Goal: Task Accomplishment & Management: Manage account settings

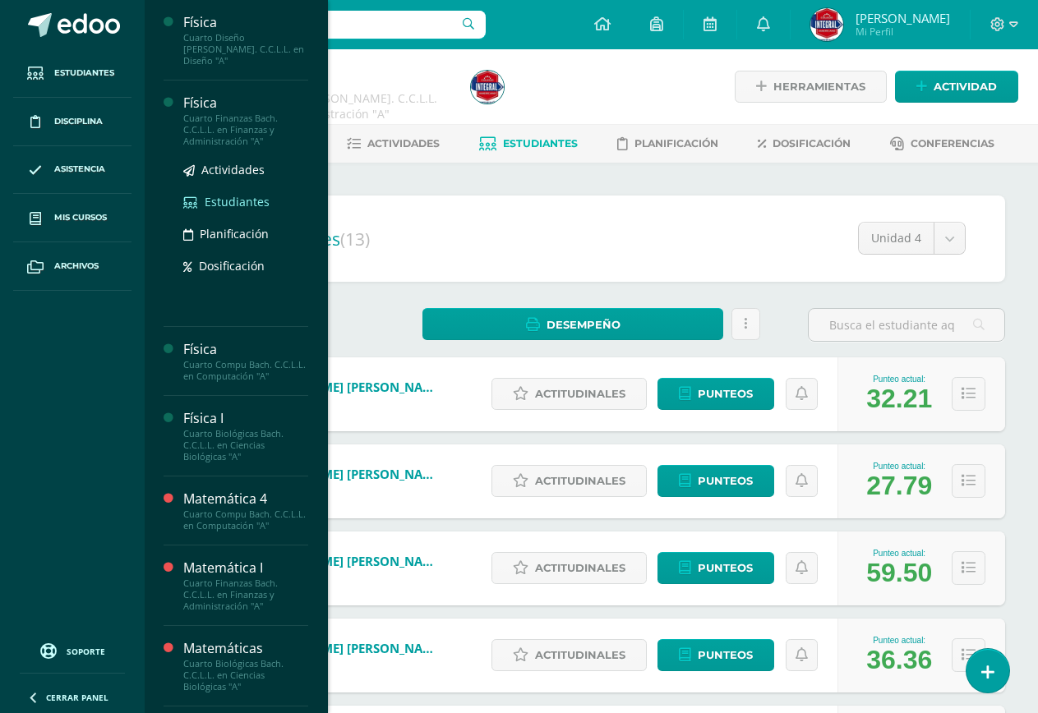
click at [205, 194] on span "Estudiantes" at bounding box center [237, 202] width 65 height 16
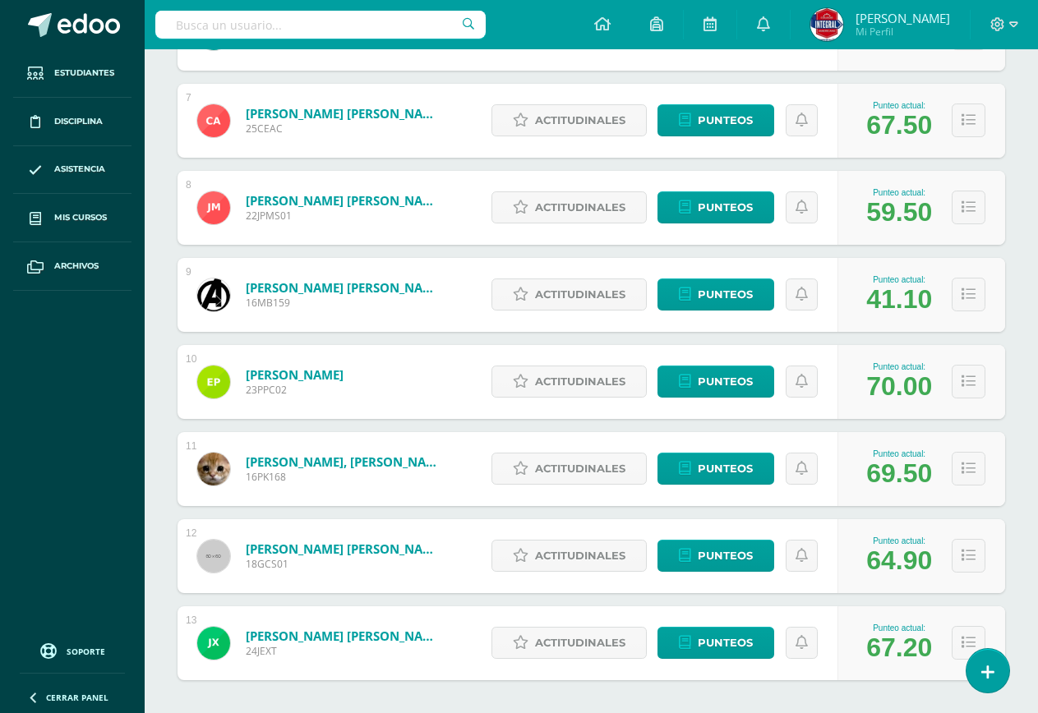
scroll to position [822, 0]
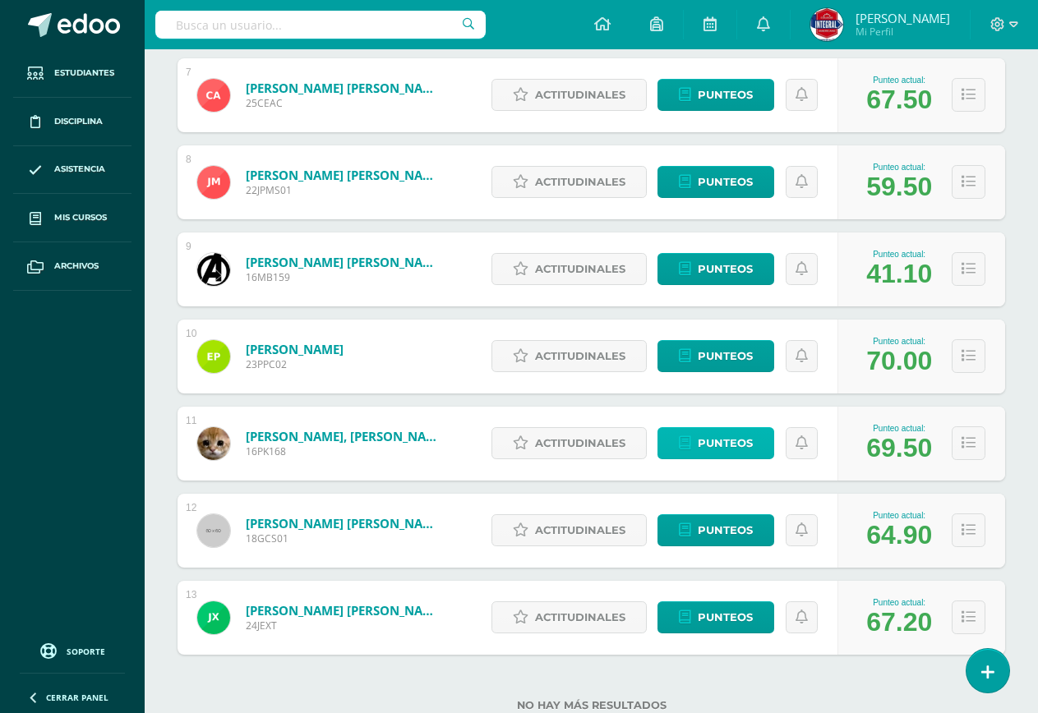
click at [708, 451] on span "Punteos" at bounding box center [725, 443] width 55 height 30
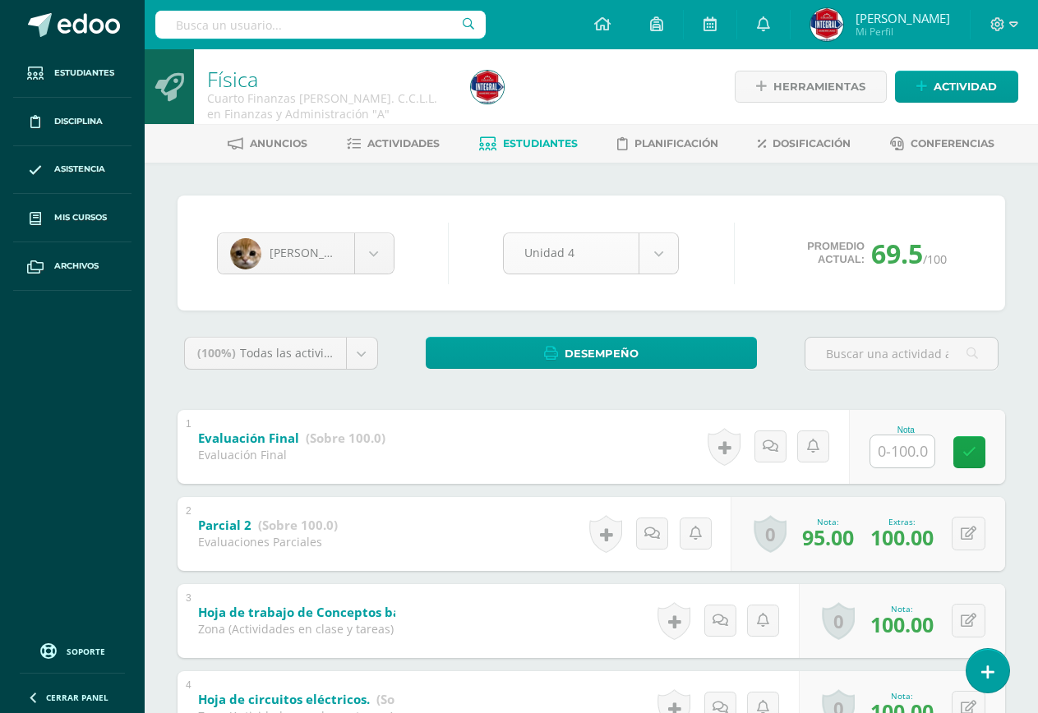
click at [604, 254] on body "Estudiantes Disciplina Asistencia Mis cursos Archivos Soporte Ayuda Reportar un…" at bounding box center [519, 601] width 1038 height 1203
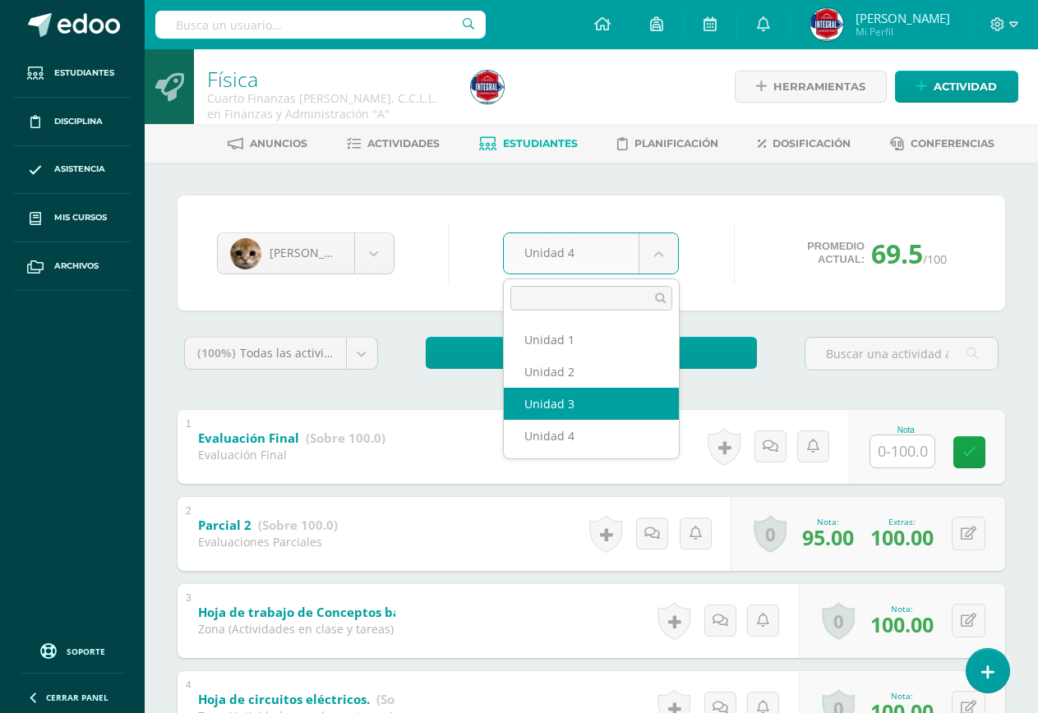
select select "Unidad 3"
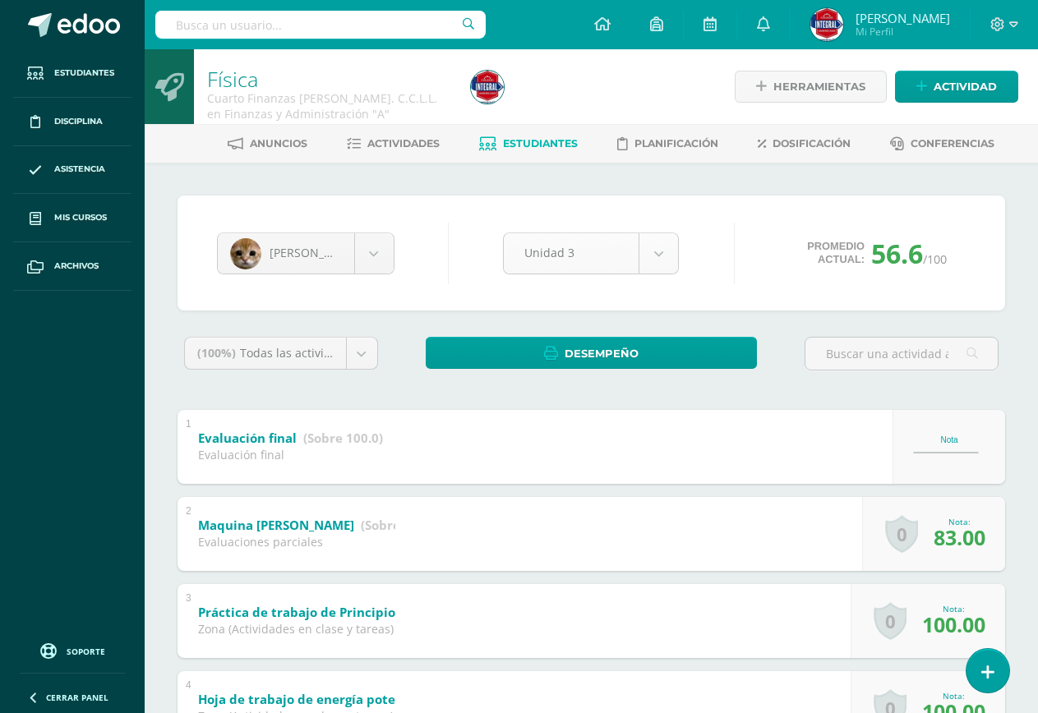
click at [547, 249] on body "Estudiantes Disciplina Asistencia Mis cursos Archivos Soporte Ayuda Reportar un…" at bounding box center [519, 558] width 1038 height 1116
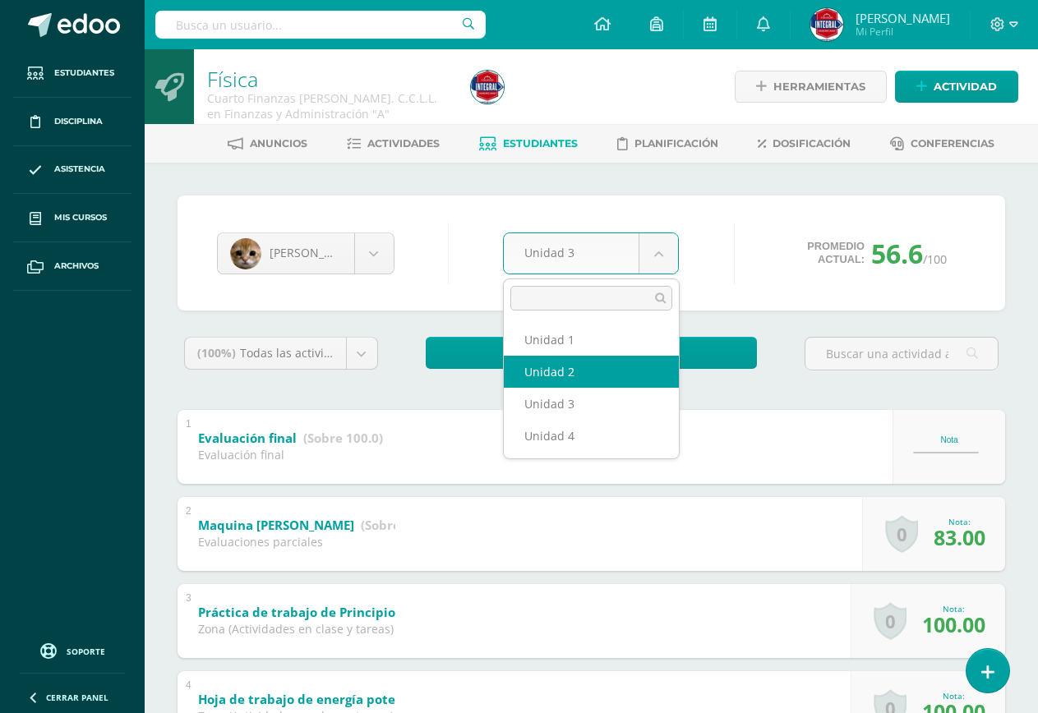
select select "Unidad 2"
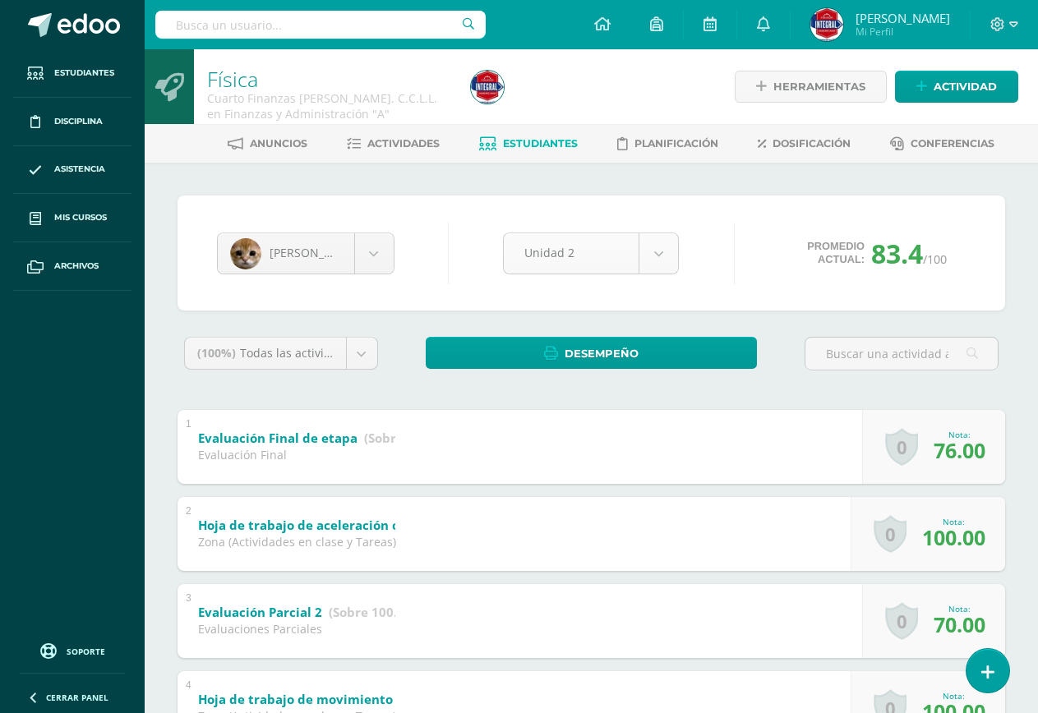
click at [540, 233] on div "Unidad 2" at bounding box center [591, 254] width 177 height 42
click at [542, 267] on body "Estudiantes Disciplina Asistencia Mis cursos Archivos Soporte Ayuda Reportar un…" at bounding box center [519, 601] width 1038 height 1203
click at [541, 267] on body "Estudiantes Disciplina Asistencia Mis cursos Archivos Soporte Ayuda Reportar un…" at bounding box center [519, 601] width 1038 height 1203
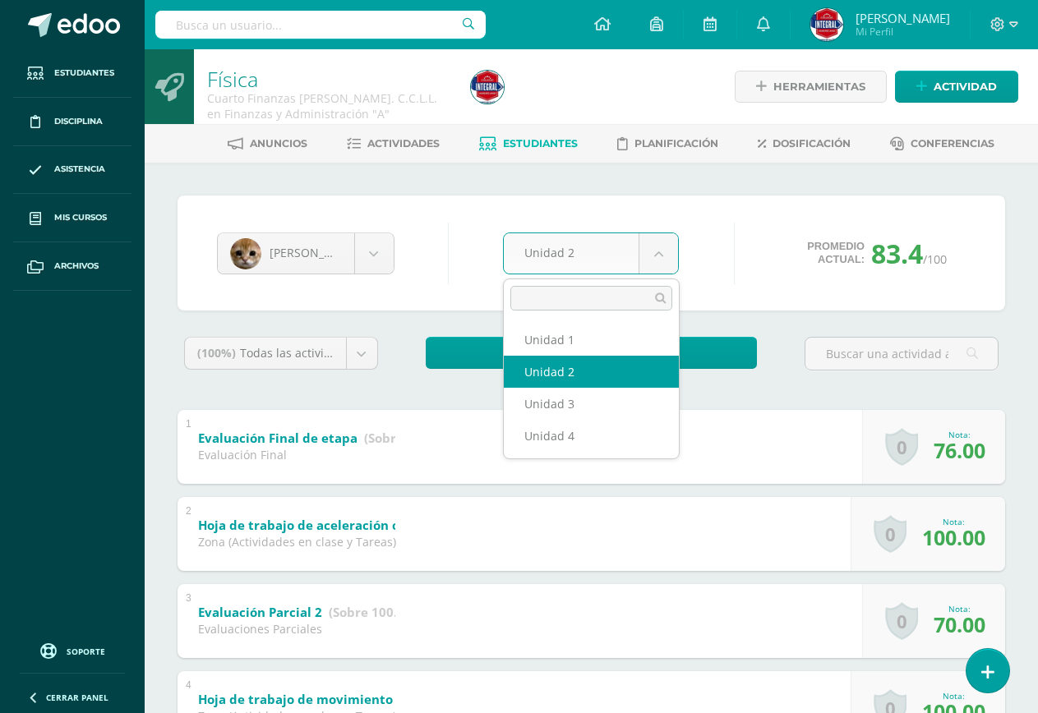
click at [536, 259] on body "Estudiantes Disciplina Asistencia Mis cursos Archivos Soporte Ayuda Reportar un…" at bounding box center [519, 601] width 1038 height 1203
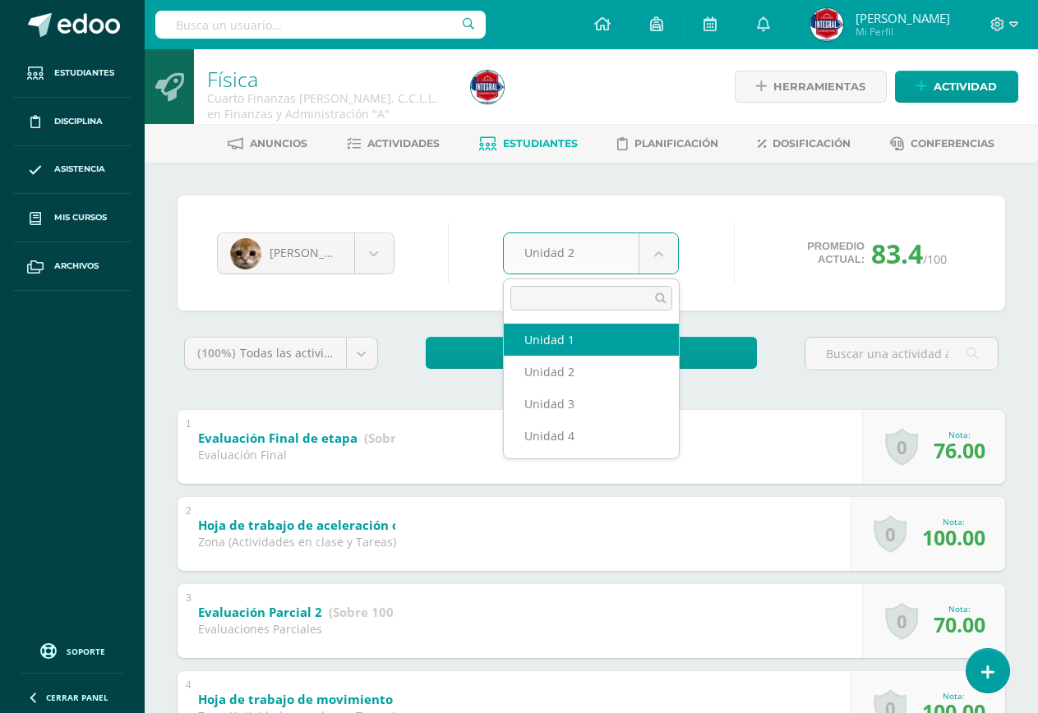
select select "Unidad 1"
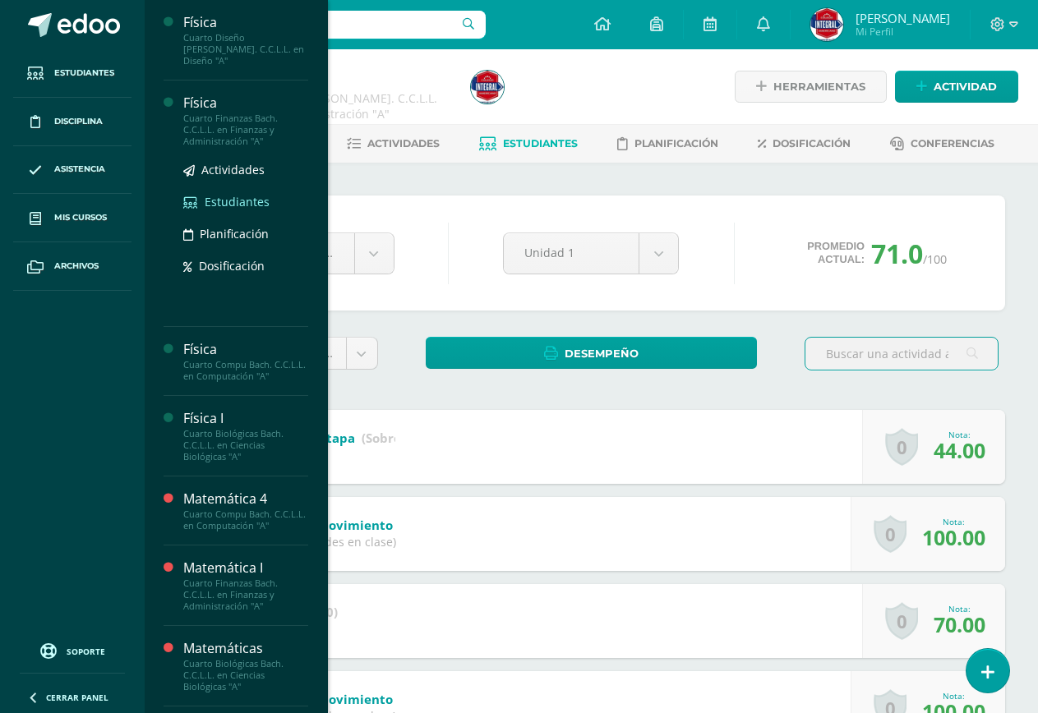
click at [211, 194] on span "Estudiantes" at bounding box center [237, 202] width 65 height 16
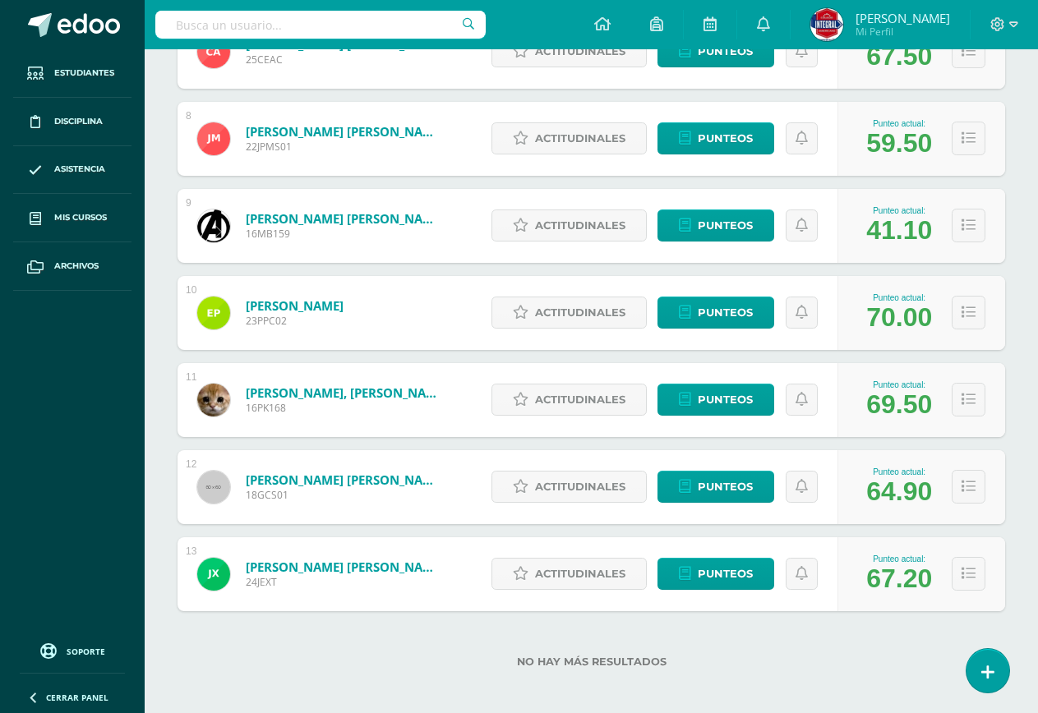
scroll to position [873, 0]
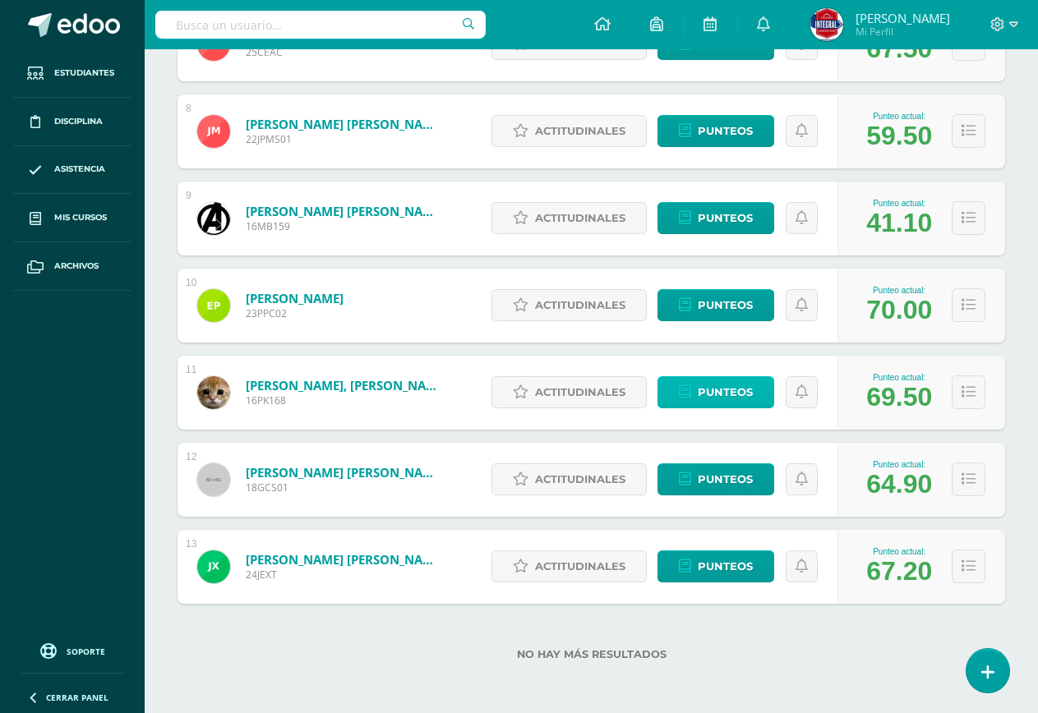
click at [680, 399] on icon at bounding box center [685, 392] width 12 height 14
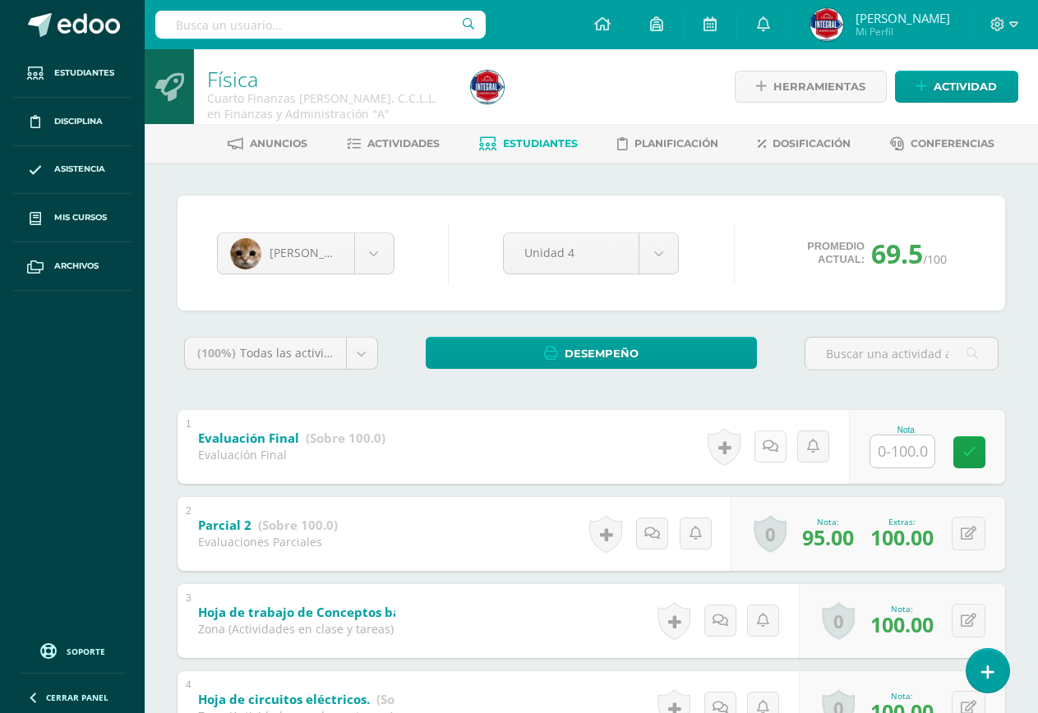
click at [775, 448] on icon at bounding box center [771, 447] width 16 height 14
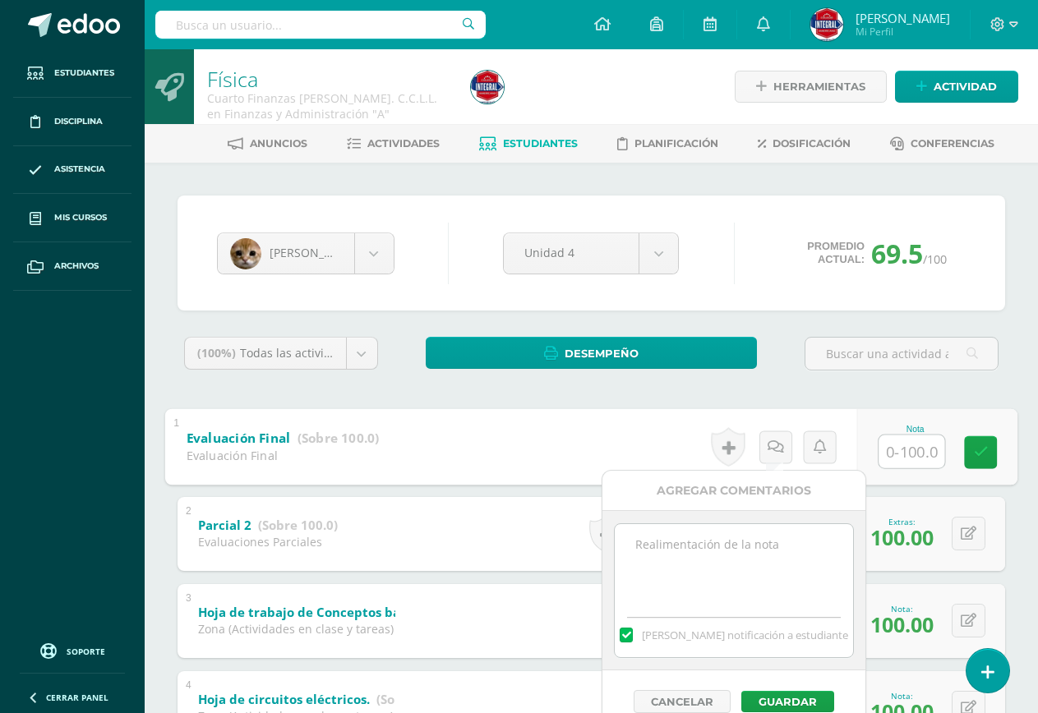
click at [698, 579] on textarea at bounding box center [734, 565] width 238 height 82
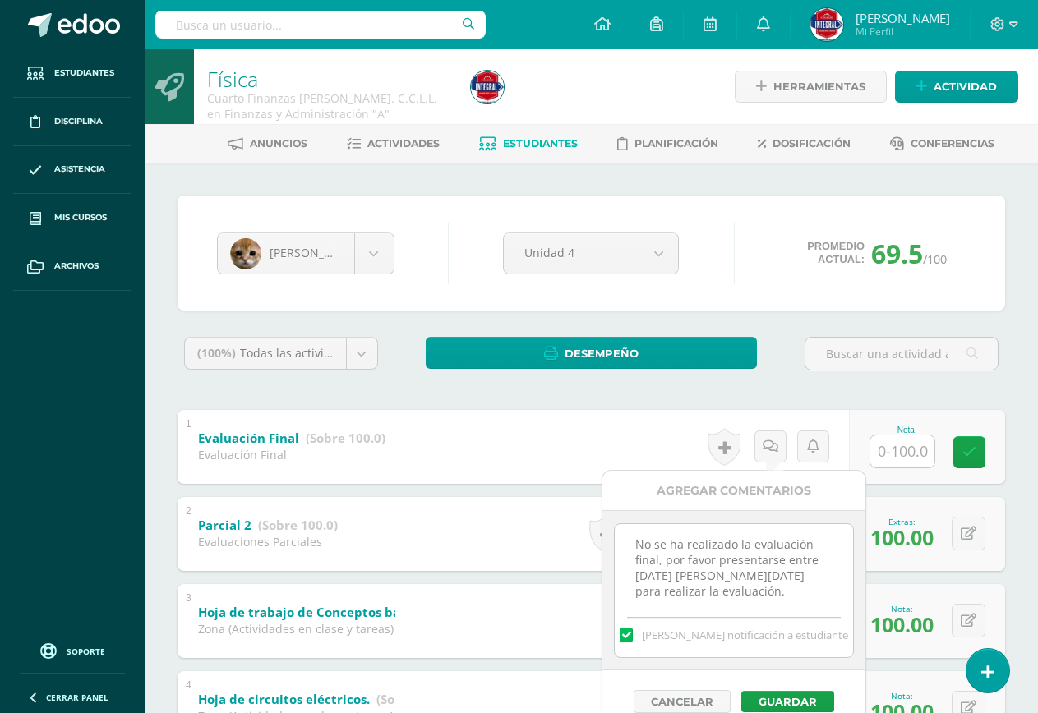
drag, startPoint x: 768, startPoint y: 600, endPoint x: 628, endPoint y: 539, distance: 152.4
click at [628, 539] on textarea "No se ha realizado la evaluación final, por favor presentarse entre [DATE] [PER…" at bounding box center [734, 565] width 238 height 82
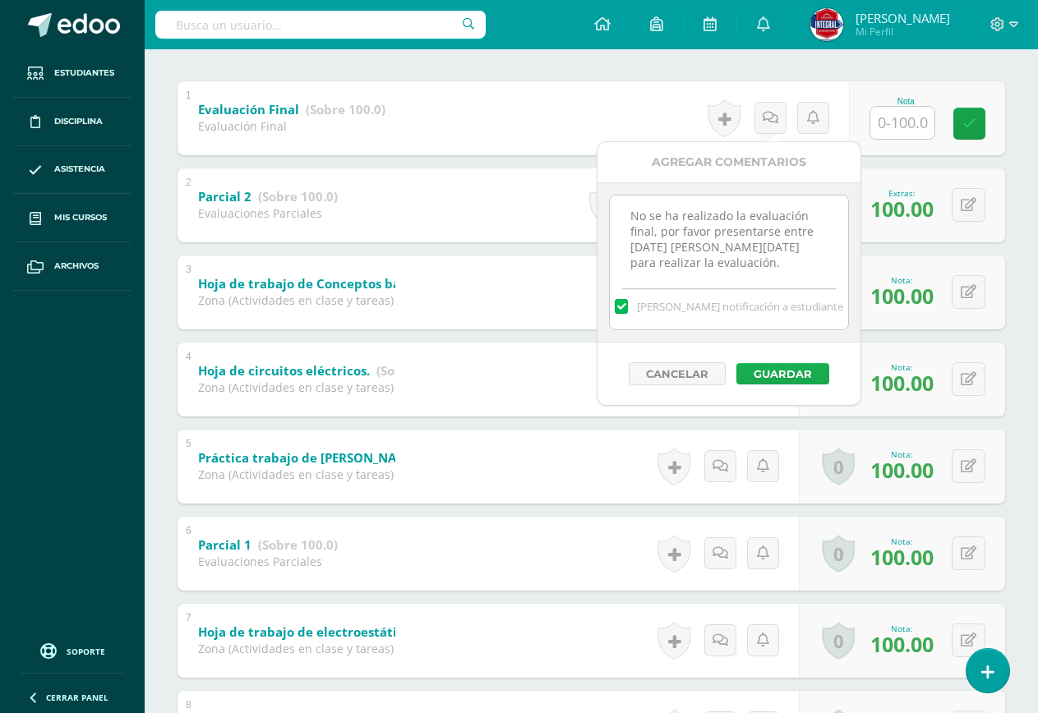
type textarea "No se ha realizado la evaluación final, por favor presentarse entre [DATE] [PER…"
click at [781, 372] on button "Guardar" at bounding box center [782, 373] width 93 height 21
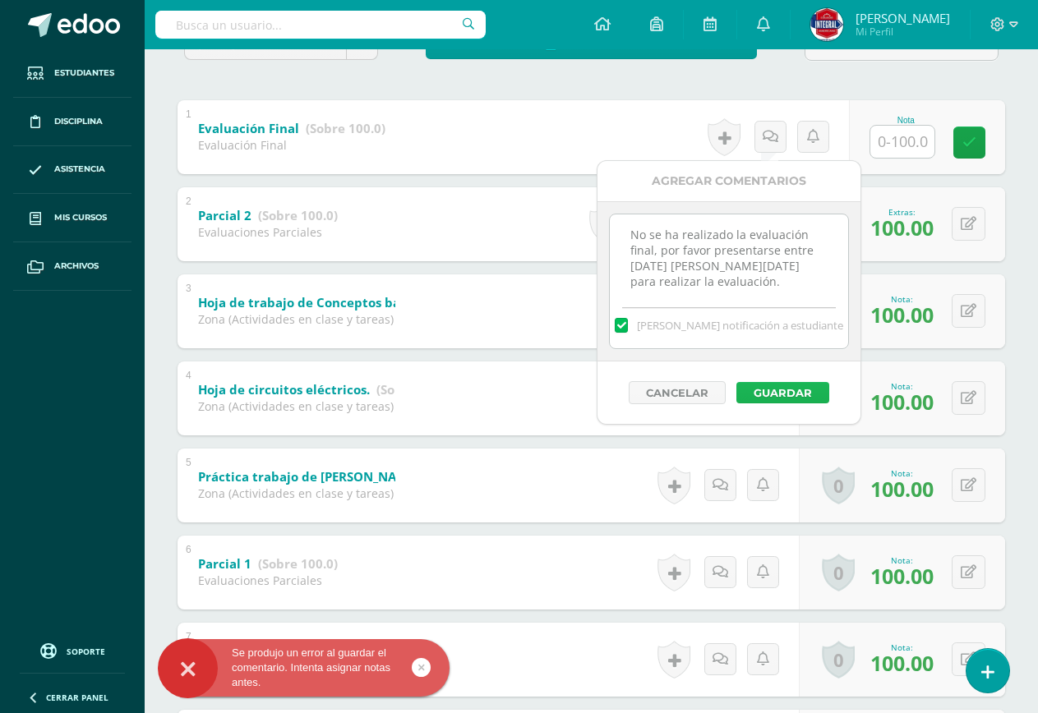
scroll to position [247, 0]
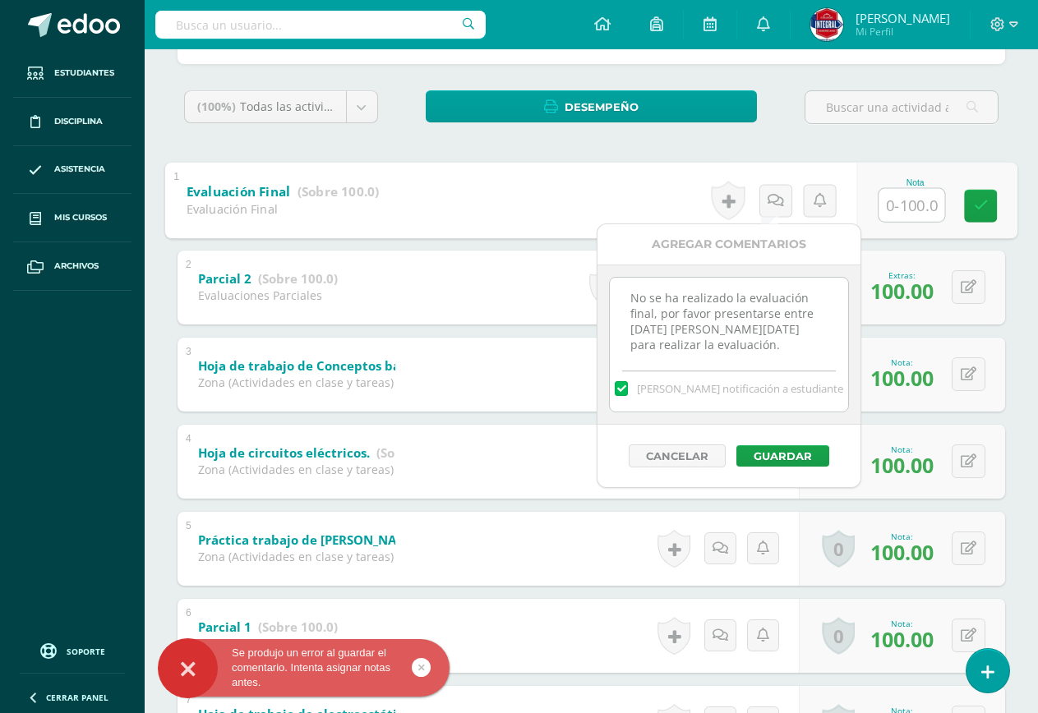
click at [903, 207] on input "text" at bounding box center [912, 204] width 66 height 33
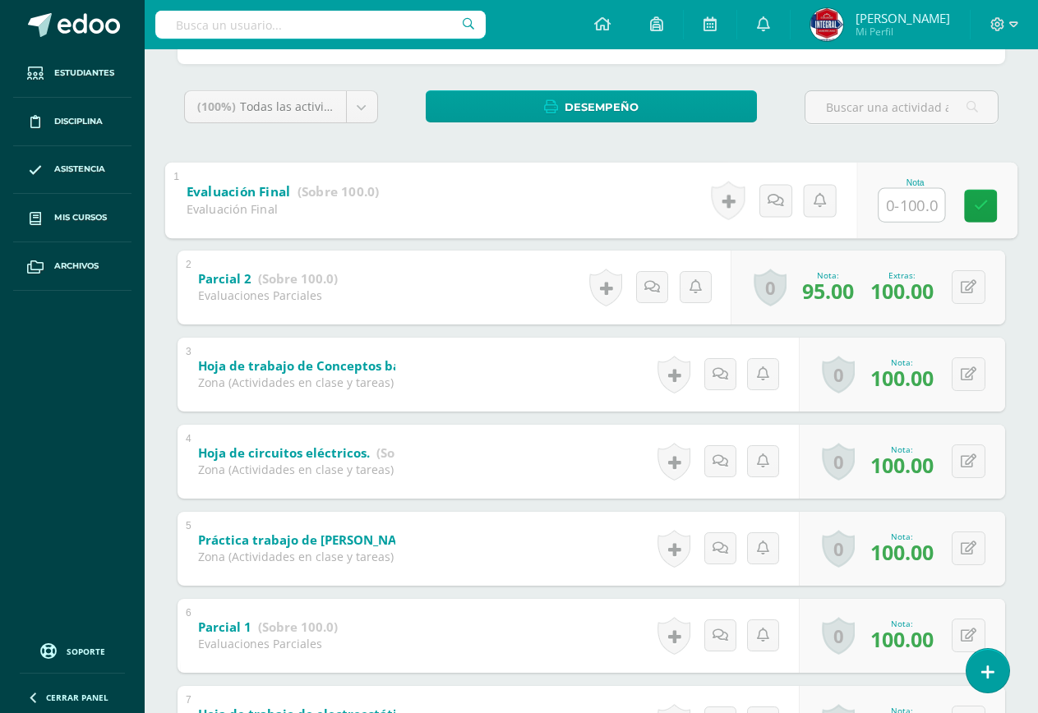
type input "0"
click at [793, 207] on icon at bounding box center [788, 200] width 16 height 14
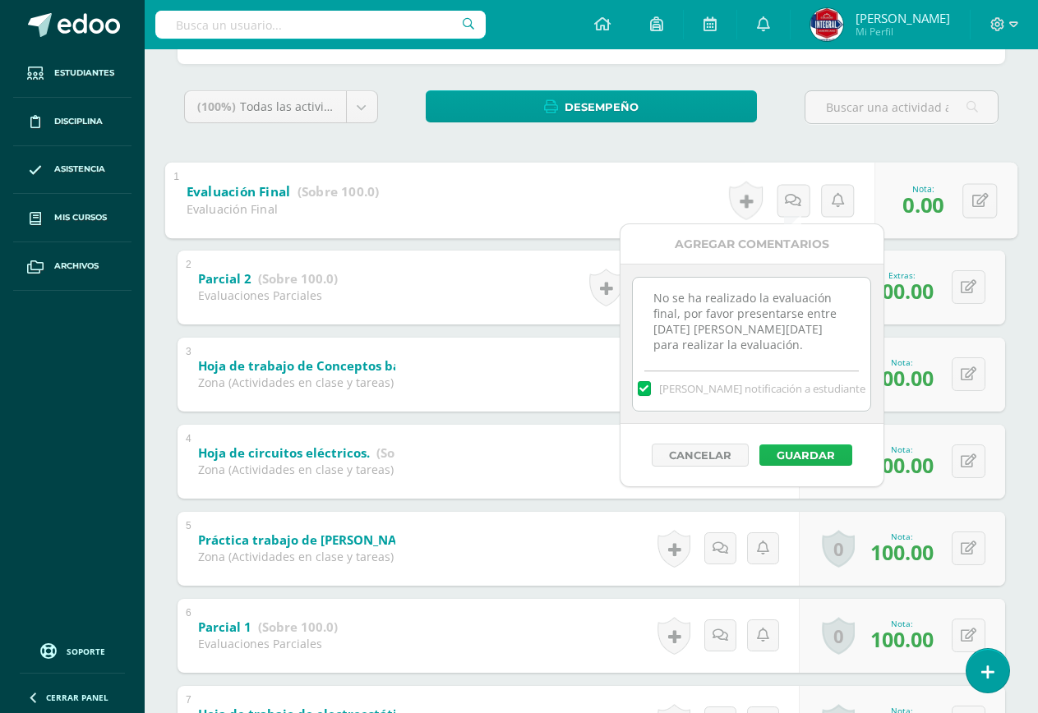
click at [805, 462] on button "Guardar" at bounding box center [805, 455] width 93 height 21
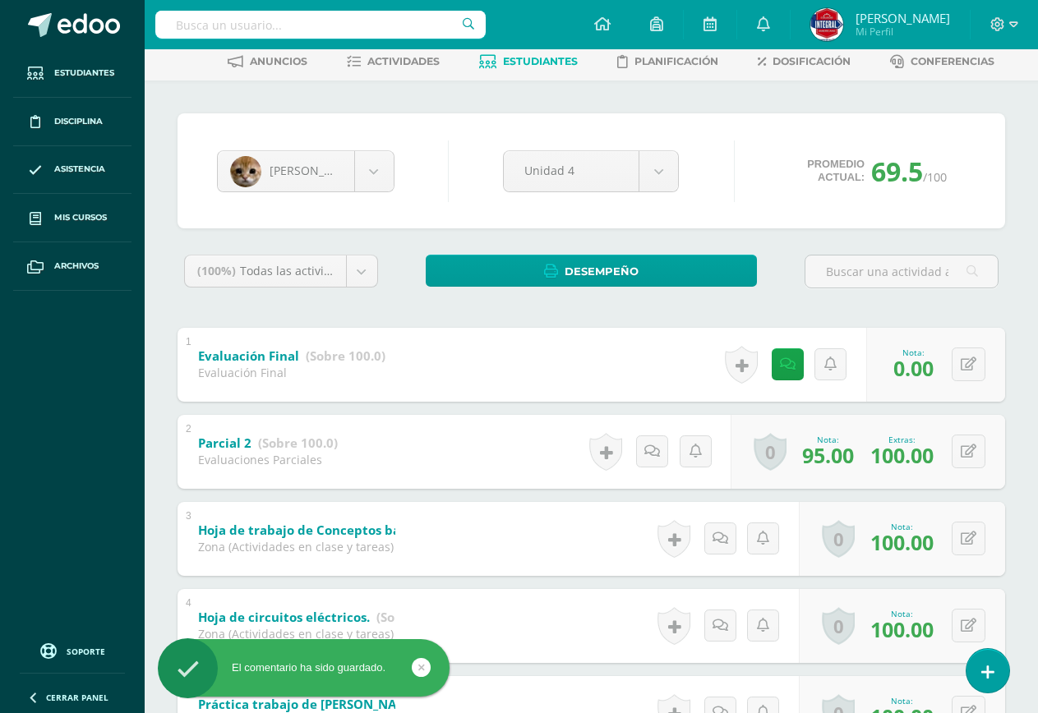
scroll to position [0, 0]
